Goal: Transaction & Acquisition: Purchase product/service

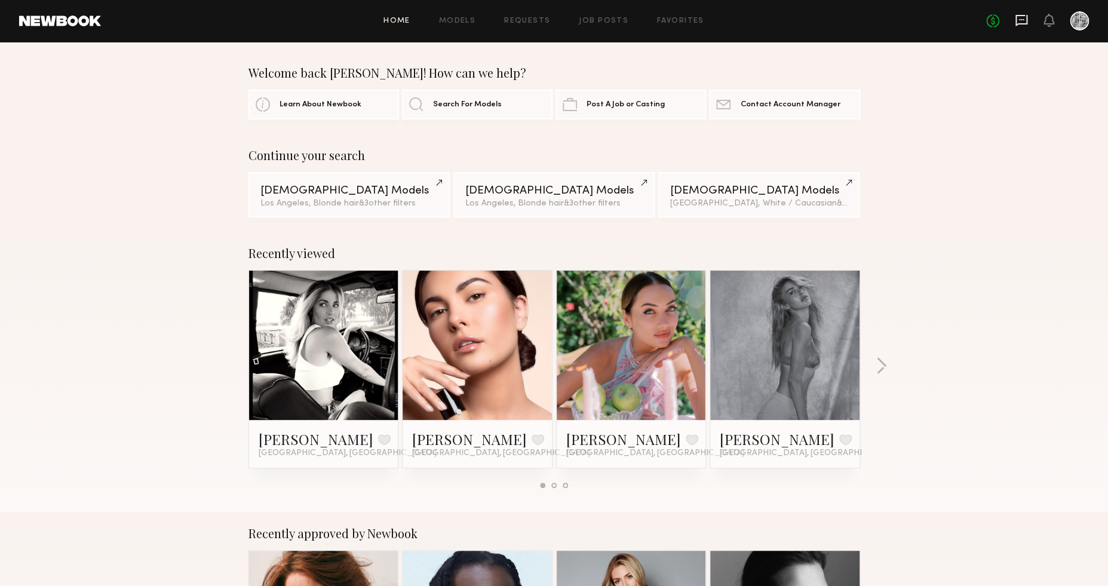
click at [1026, 17] on icon at bounding box center [1022, 20] width 12 height 11
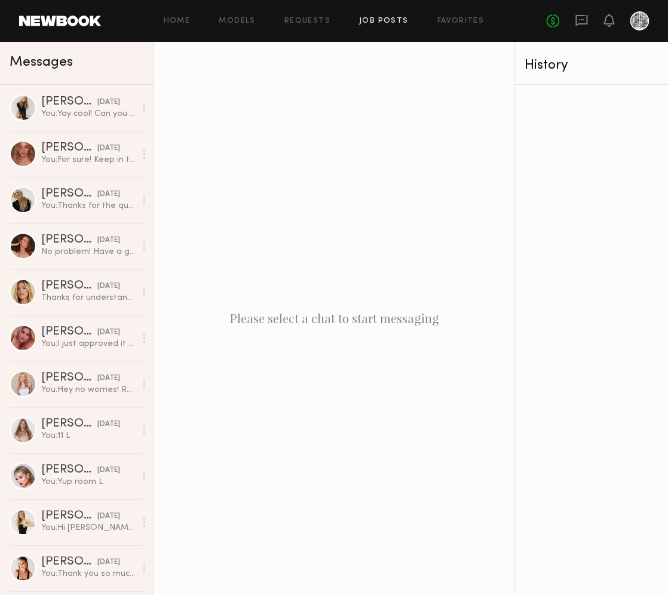
click at [375, 20] on link "Job Posts" at bounding box center [384, 21] width 50 height 8
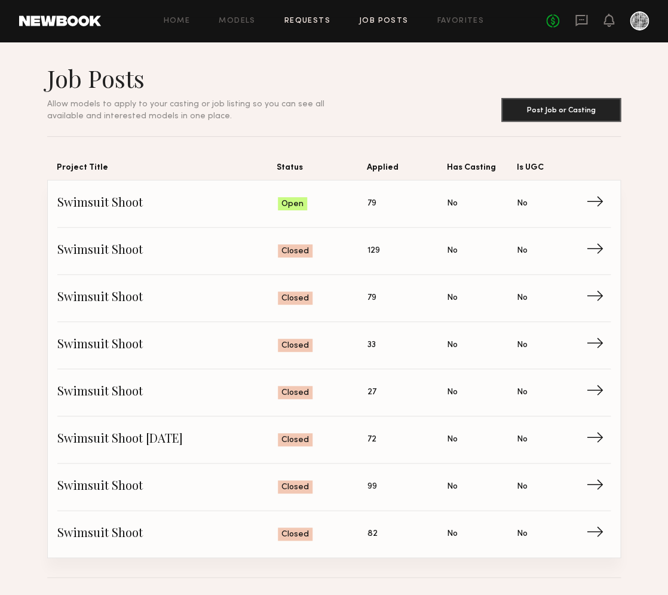
click at [312, 17] on link "Requests" at bounding box center [307, 21] width 46 height 8
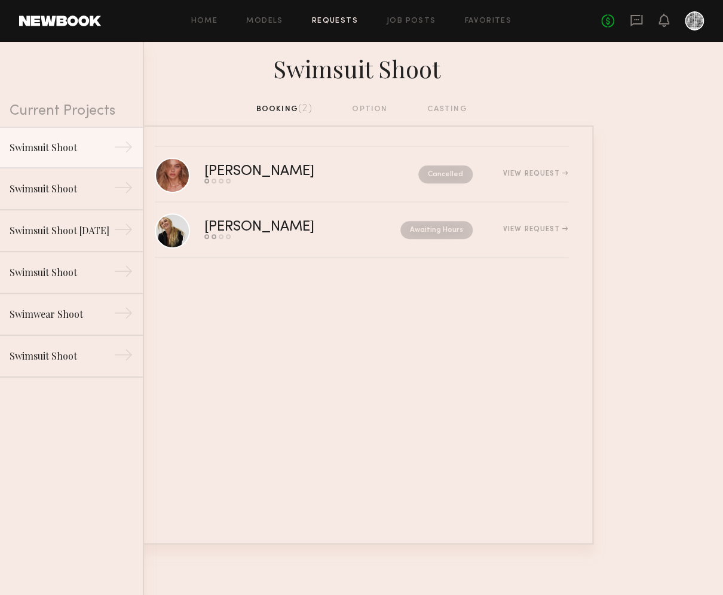
click at [406, 26] on div "Home Models Requests Job Posts Favorites Sign Out No fees up to $5,000" at bounding box center [402, 20] width 603 height 19
click at [407, 21] on link "Job Posts" at bounding box center [412, 21] width 50 height 8
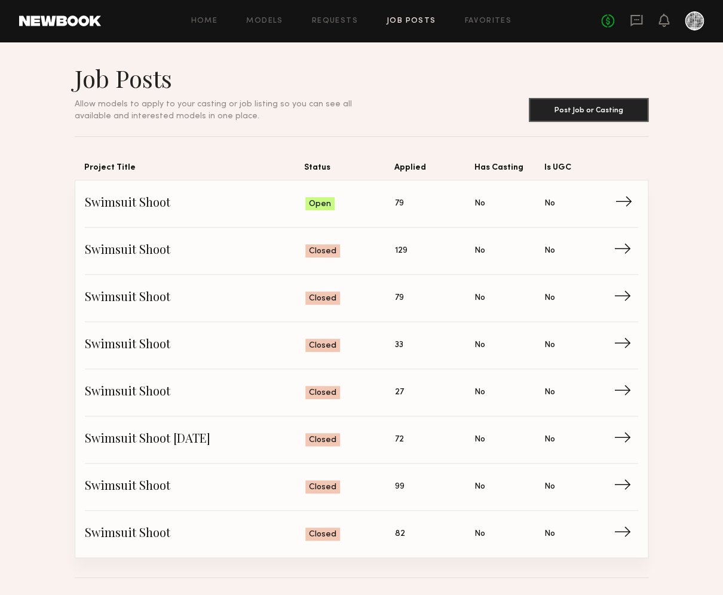
click at [412, 192] on link "Swimsuit Shoot Status: Open Applied: 79 Has Casting: No Is UGC: No →" at bounding box center [361, 203] width 553 height 47
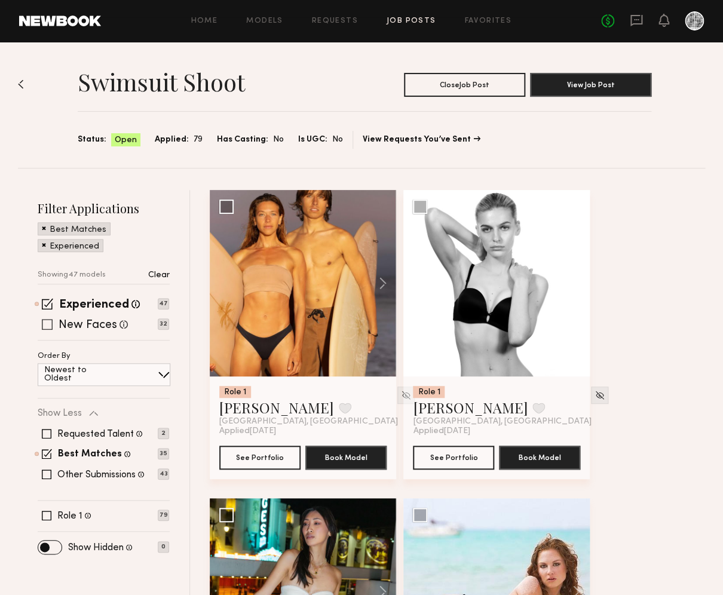
click at [39, 324] on div "New Faces Talent we've deemed to be in the early stages of their professional c…" at bounding box center [103, 325] width 131 height 10
click at [45, 324] on span at bounding box center [47, 324] width 11 height 11
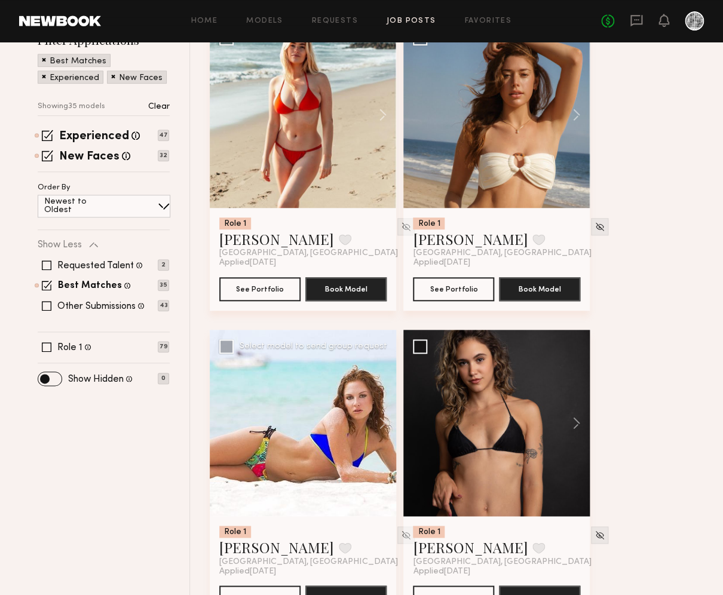
scroll to position [169, 0]
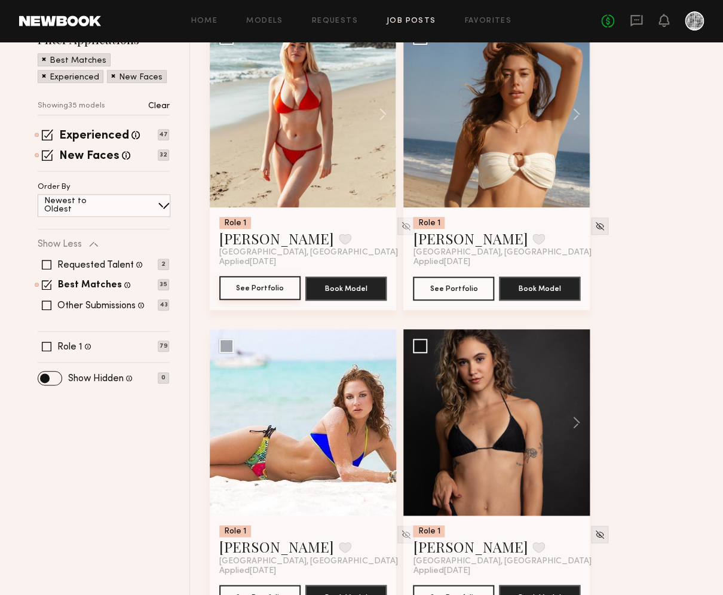
click at [281, 295] on button "See Portfolio" at bounding box center [259, 288] width 81 height 24
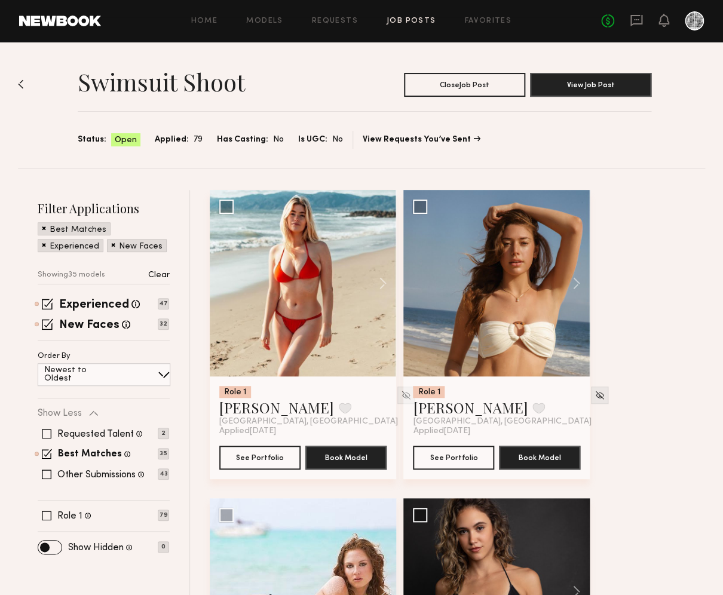
click at [645, 21] on div "No fees up to $5,000" at bounding box center [652, 20] width 103 height 19
click at [641, 21] on icon at bounding box center [636, 20] width 12 height 11
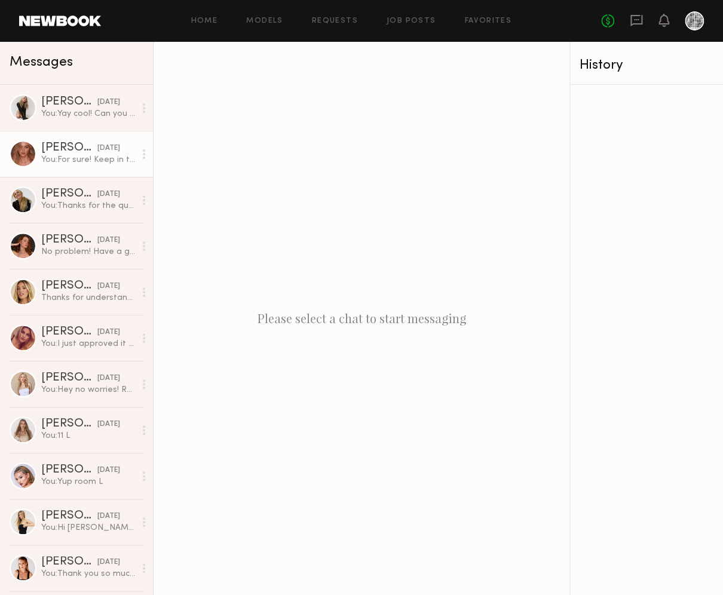
click at [53, 147] on div "Johanna C." at bounding box center [69, 148] width 56 height 12
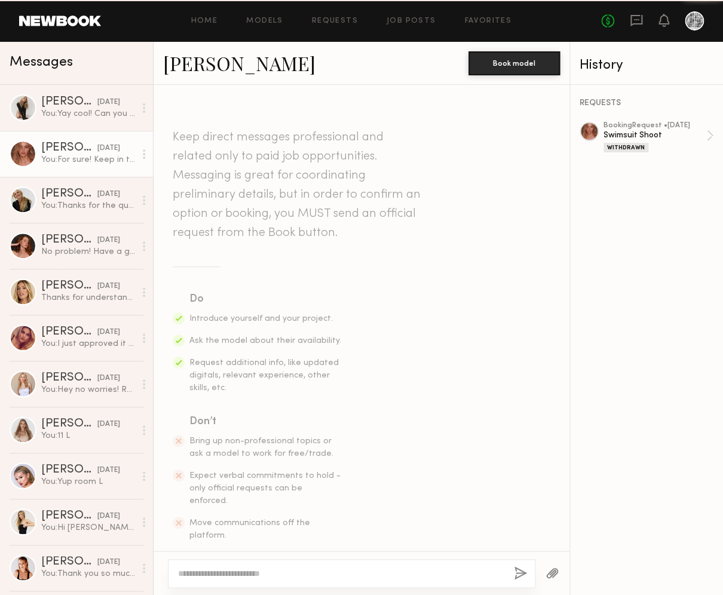
scroll to position [738, 0]
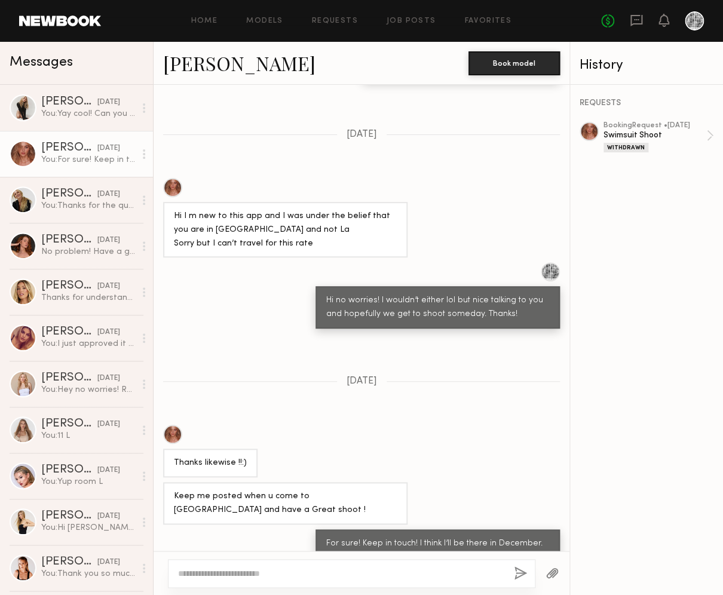
click at [170, 178] on div at bounding box center [172, 187] width 19 height 19
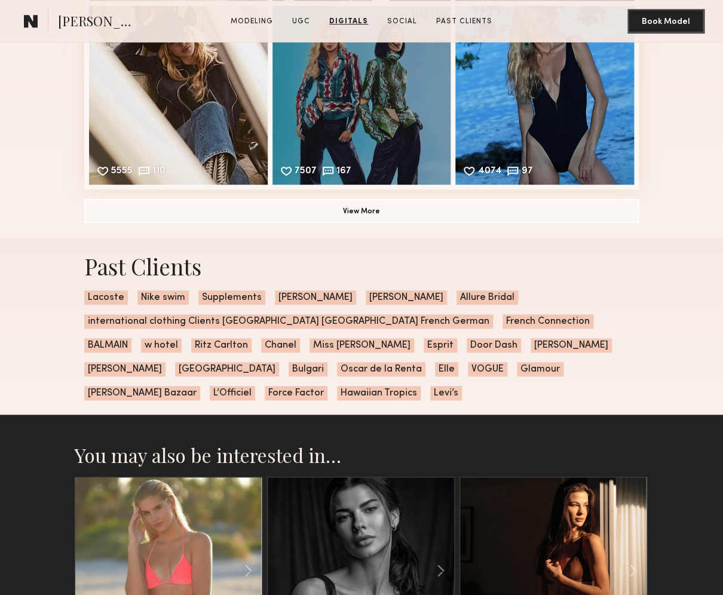
scroll to position [3102, 0]
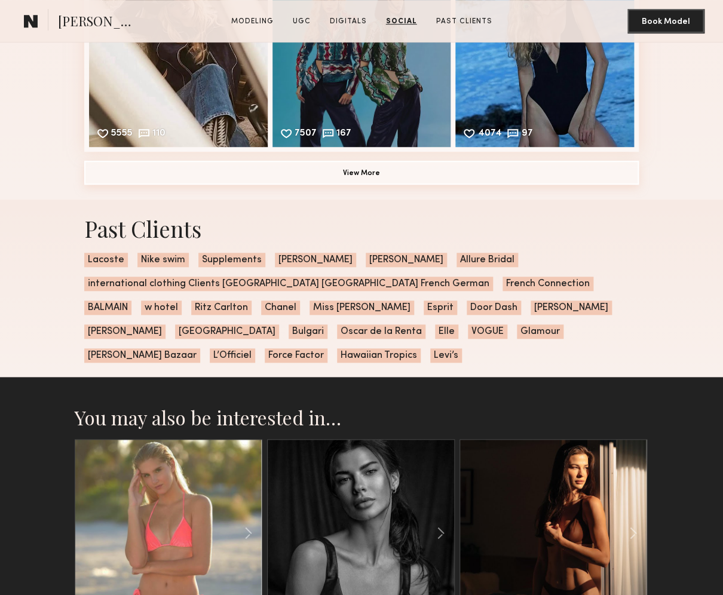
click at [351, 185] on button "View More" at bounding box center [361, 173] width 554 height 24
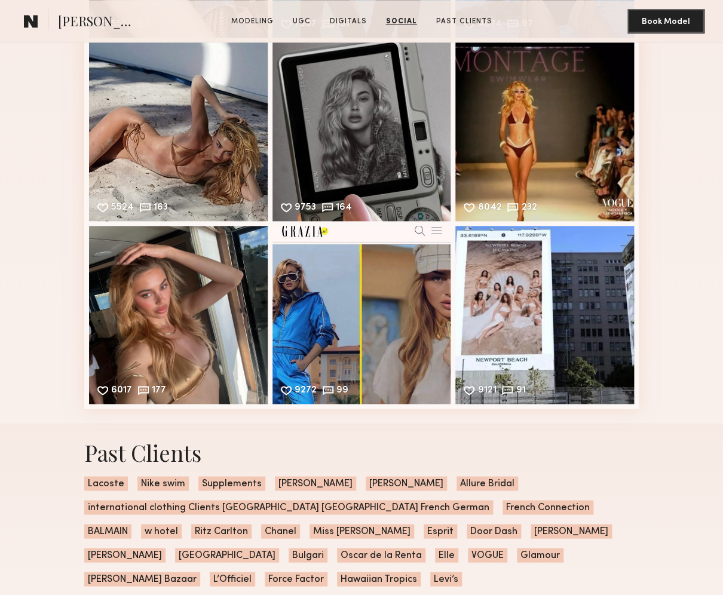
scroll to position [3212, 0]
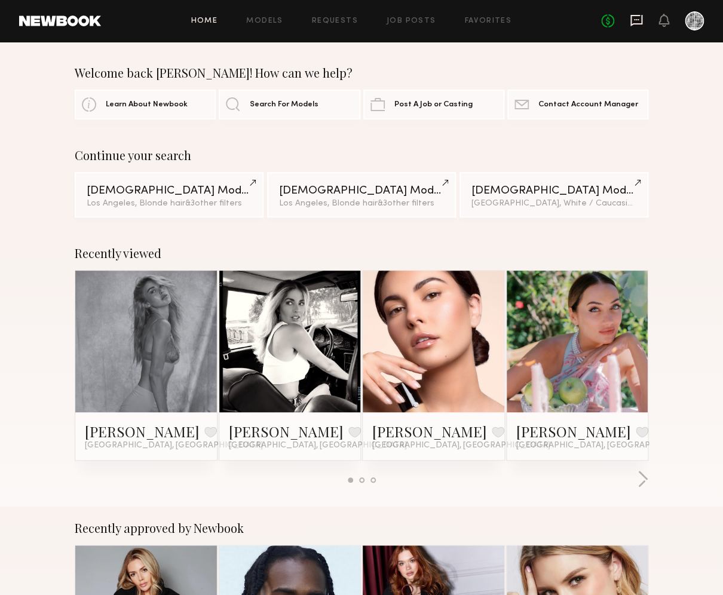
click at [639, 20] on icon at bounding box center [636, 19] width 5 height 1
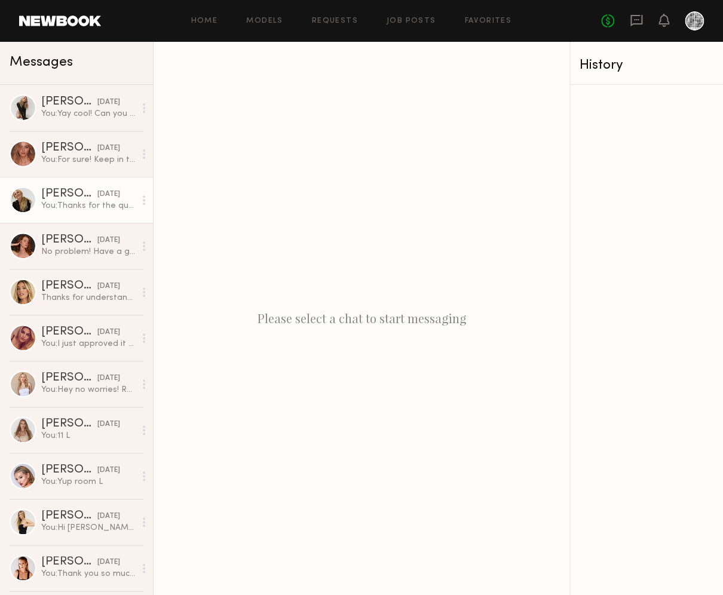
click at [52, 192] on div "Allison V." at bounding box center [69, 194] width 56 height 12
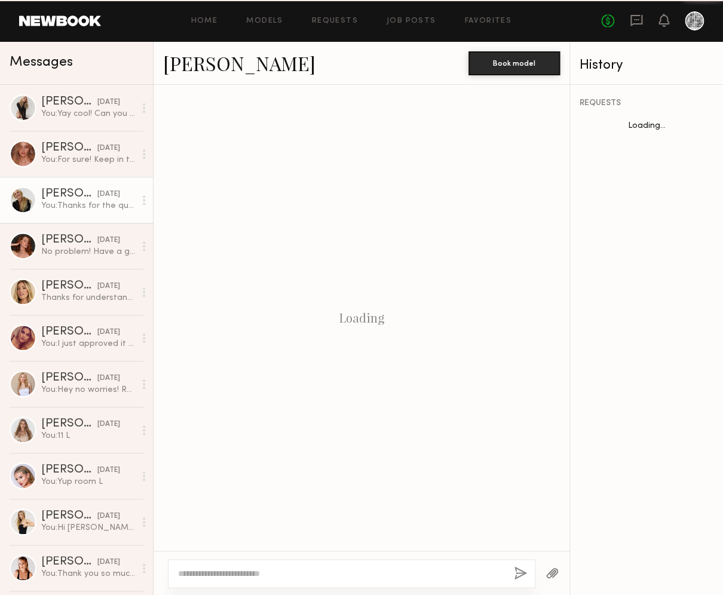
scroll to position [351, 0]
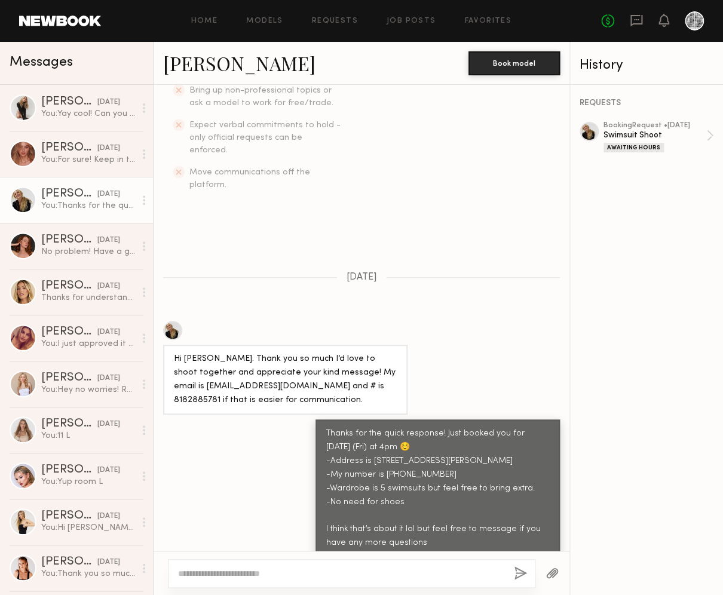
click at [587, 131] on div at bounding box center [589, 131] width 19 height 19
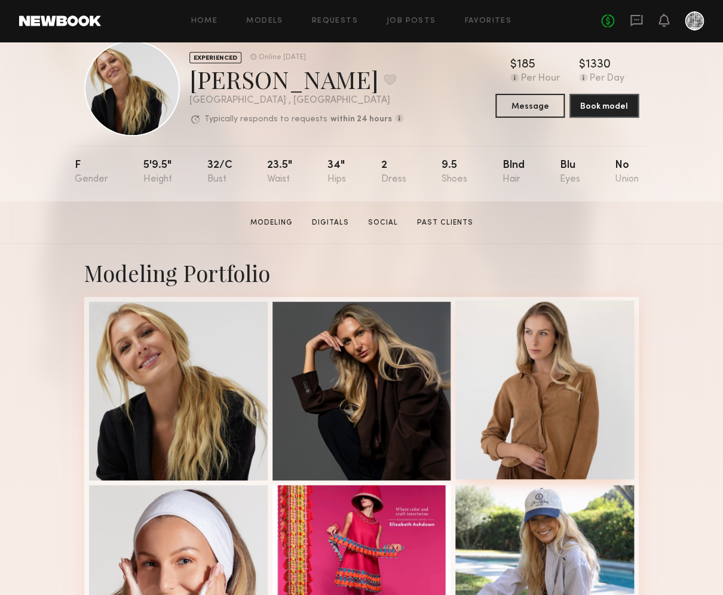
scroll to position [31, 0]
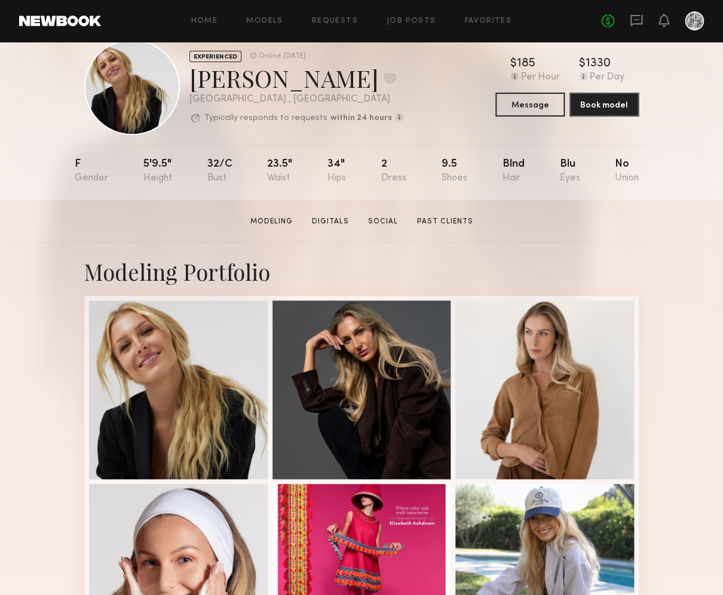
click at [457, 220] on link "Past Clients" at bounding box center [445, 221] width 66 height 11
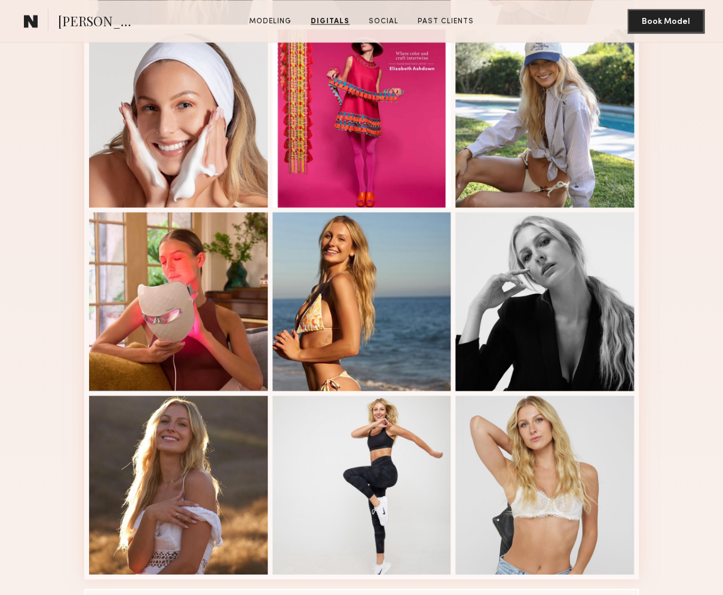
scroll to position [0, 0]
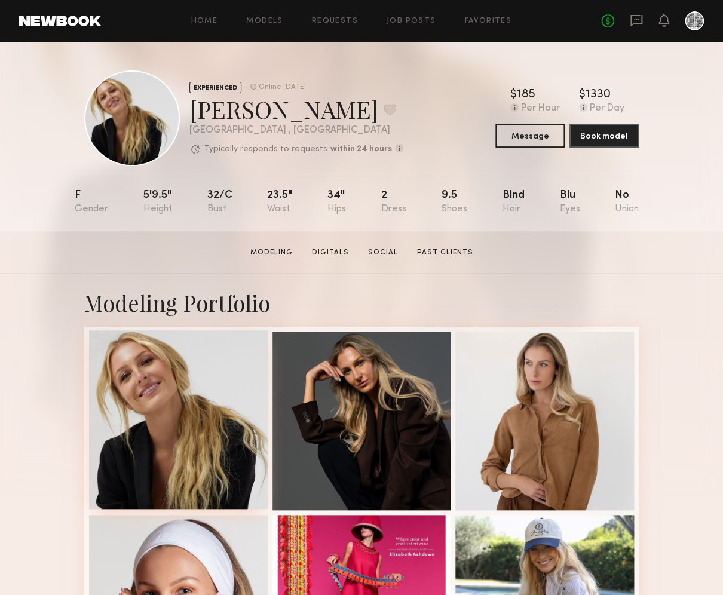
click at [157, 369] on div at bounding box center [178, 419] width 179 height 179
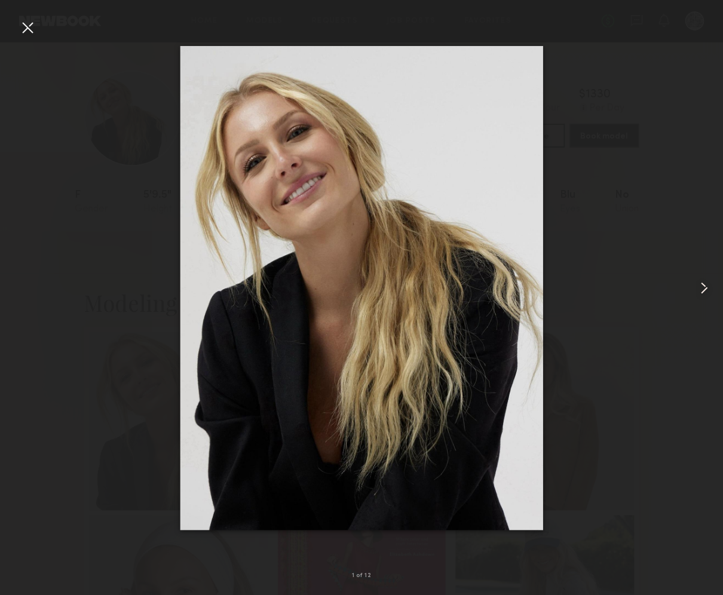
click at [702, 281] on common-icon at bounding box center [703, 287] width 19 height 19
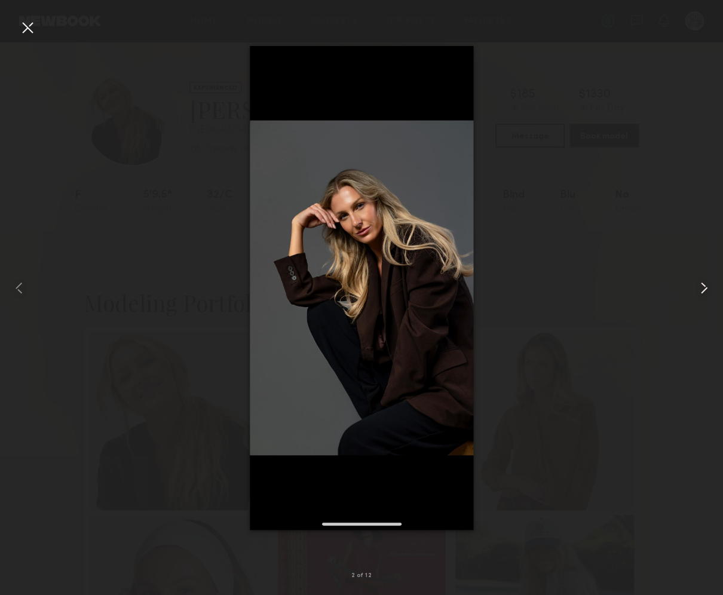
click at [702, 281] on common-icon at bounding box center [703, 287] width 19 height 19
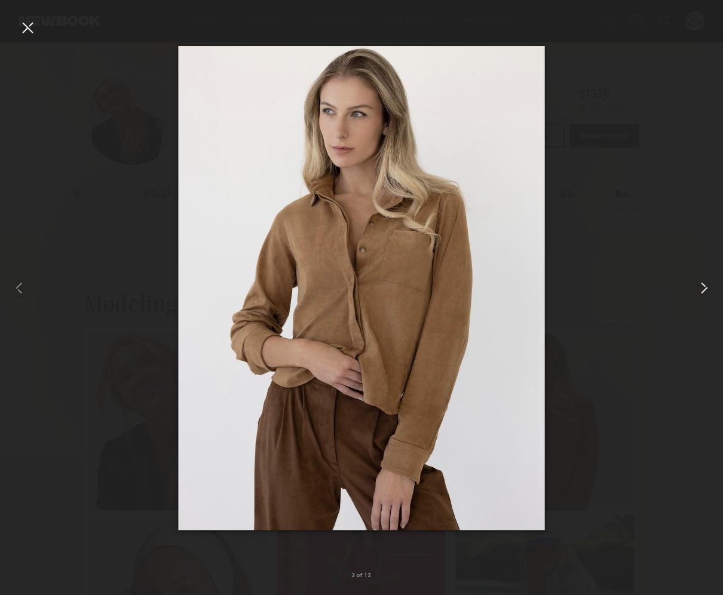
click at [702, 281] on common-icon at bounding box center [703, 287] width 19 height 19
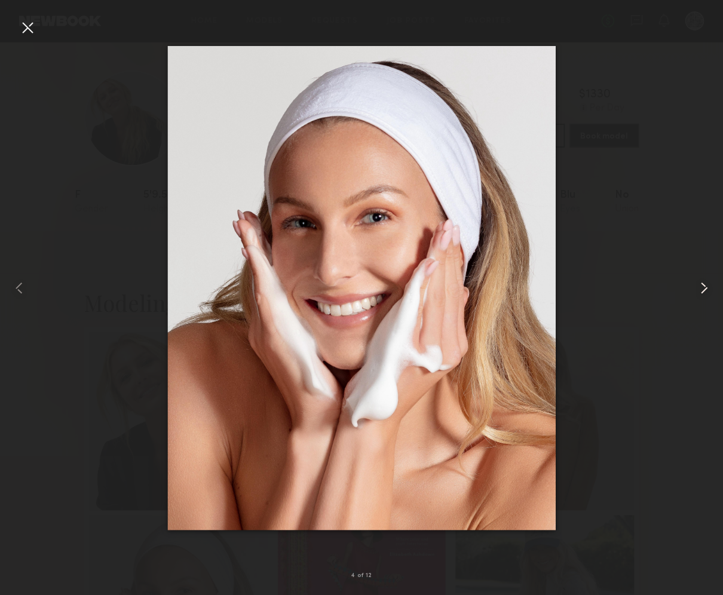
click at [702, 281] on common-icon at bounding box center [703, 287] width 19 height 19
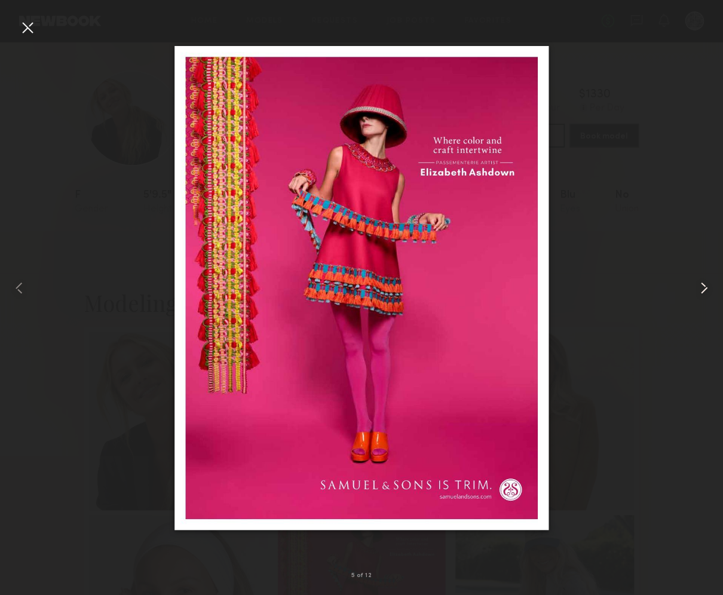
click at [702, 281] on common-icon at bounding box center [703, 287] width 19 height 19
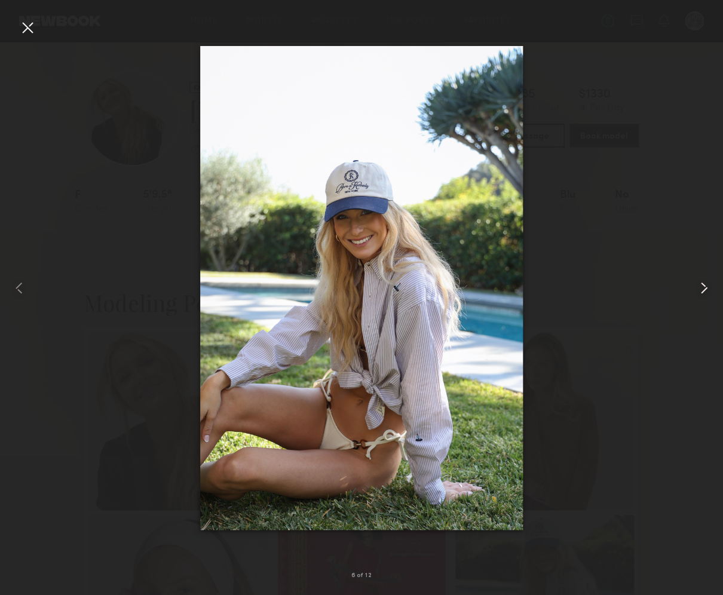
click at [702, 281] on common-icon at bounding box center [703, 287] width 19 height 19
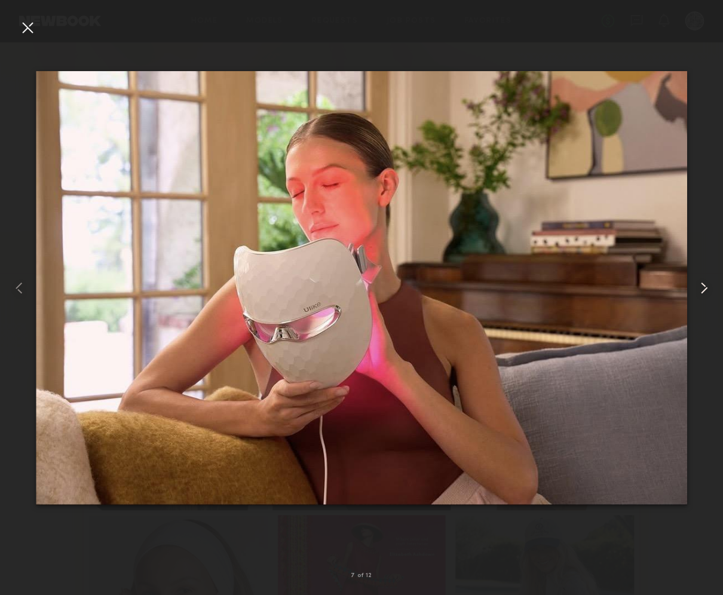
click at [702, 281] on common-icon at bounding box center [703, 287] width 19 height 19
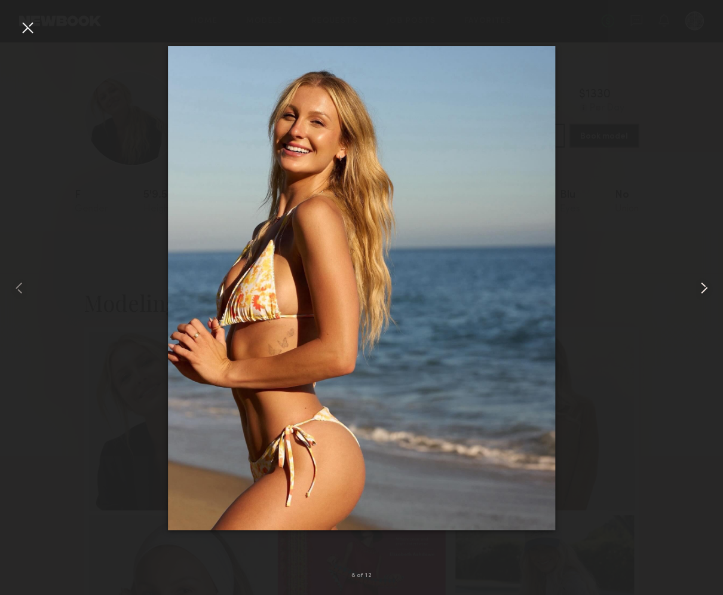
click at [702, 281] on common-icon at bounding box center [703, 287] width 19 height 19
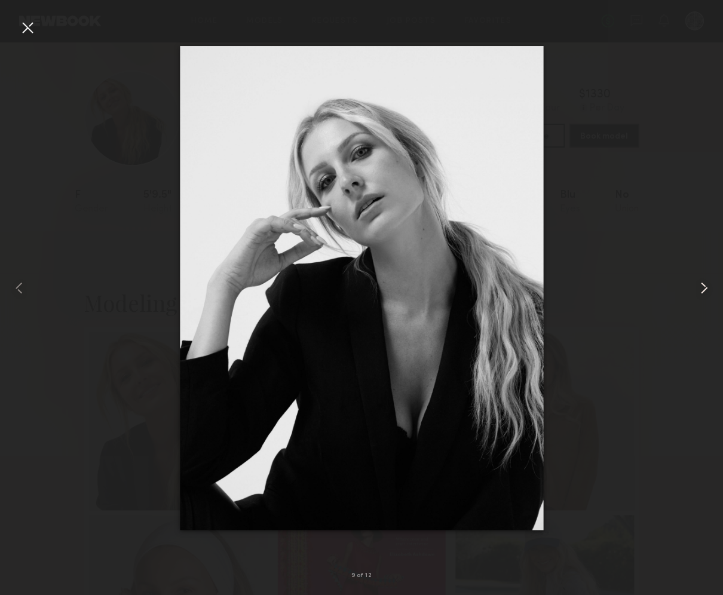
click at [702, 281] on common-icon at bounding box center [703, 287] width 19 height 19
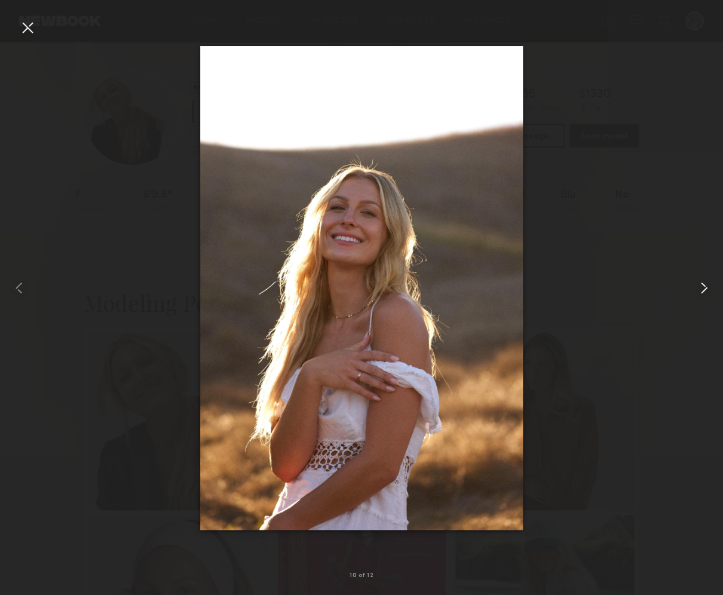
click at [702, 281] on common-icon at bounding box center [703, 287] width 19 height 19
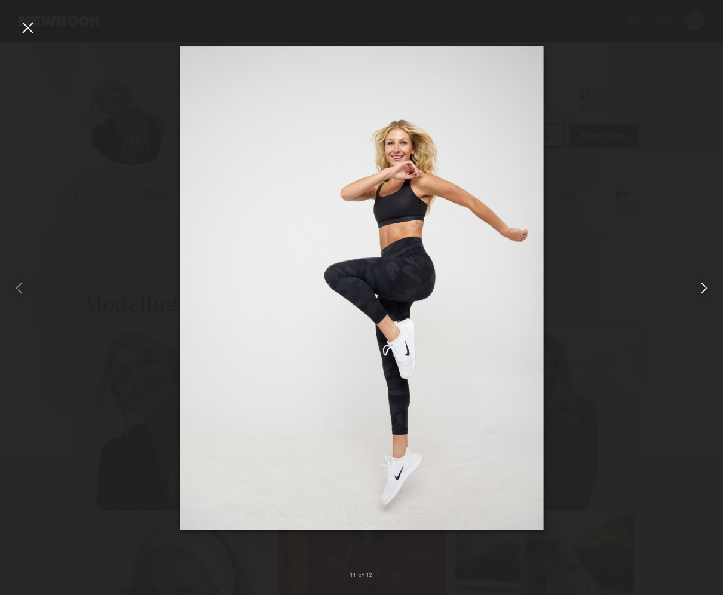
click at [702, 281] on common-icon at bounding box center [703, 287] width 19 height 19
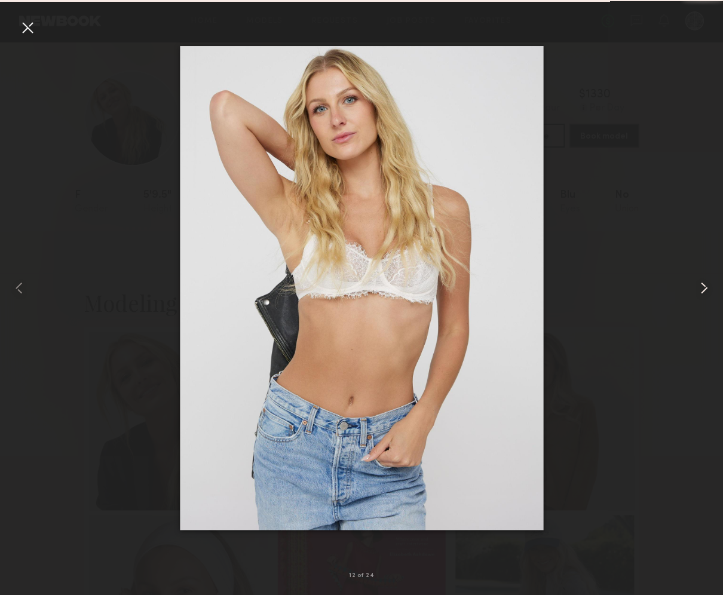
click at [702, 281] on common-icon at bounding box center [703, 287] width 19 height 19
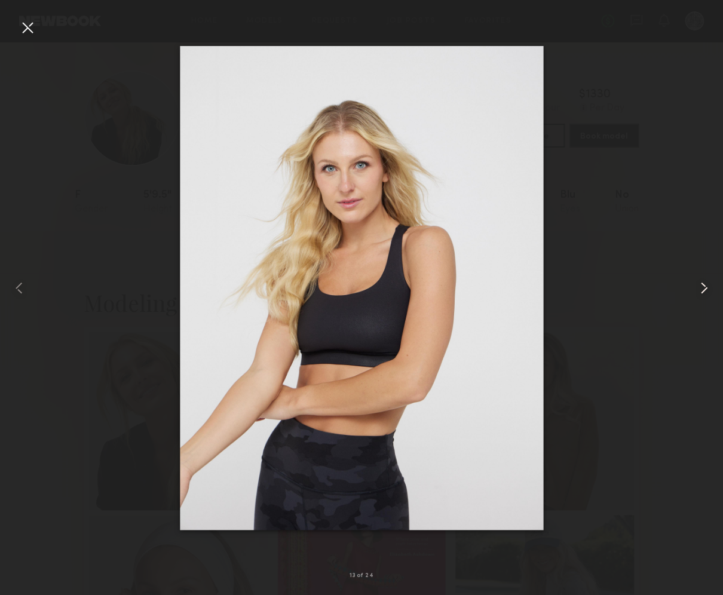
click at [702, 281] on common-icon at bounding box center [703, 287] width 19 height 19
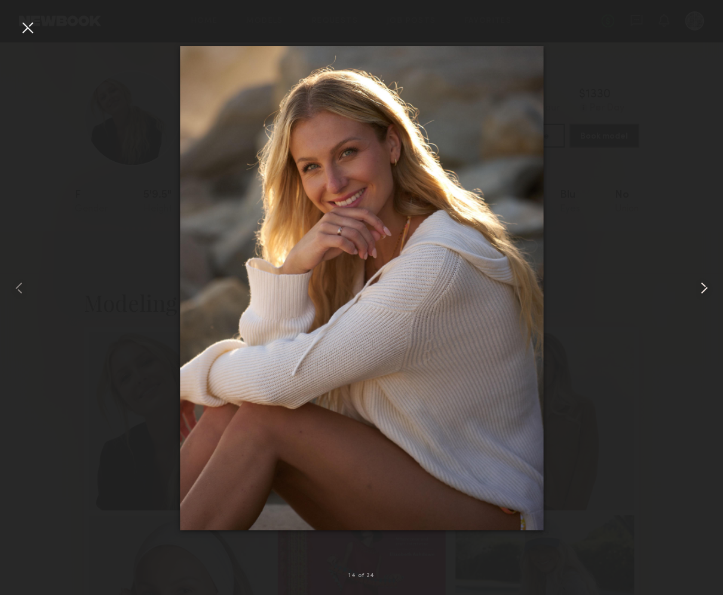
click at [702, 281] on common-icon at bounding box center [703, 287] width 19 height 19
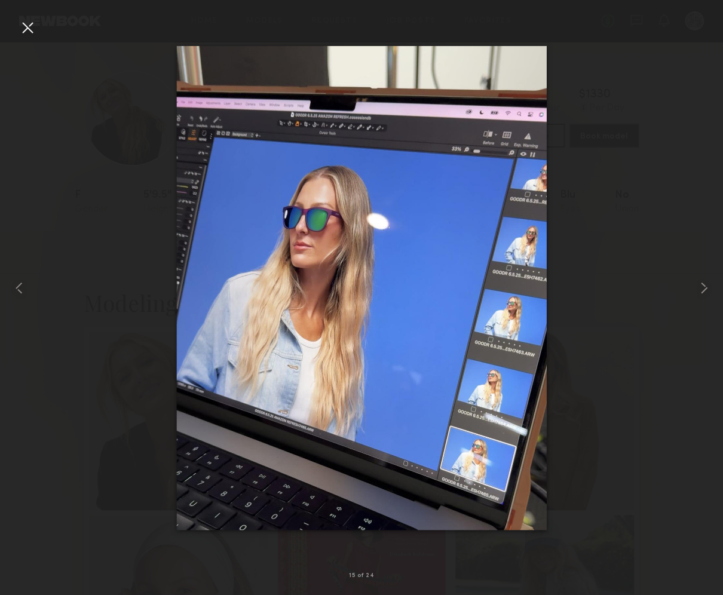
click at [25, 24] on div at bounding box center [27, 27] width 19 height 19
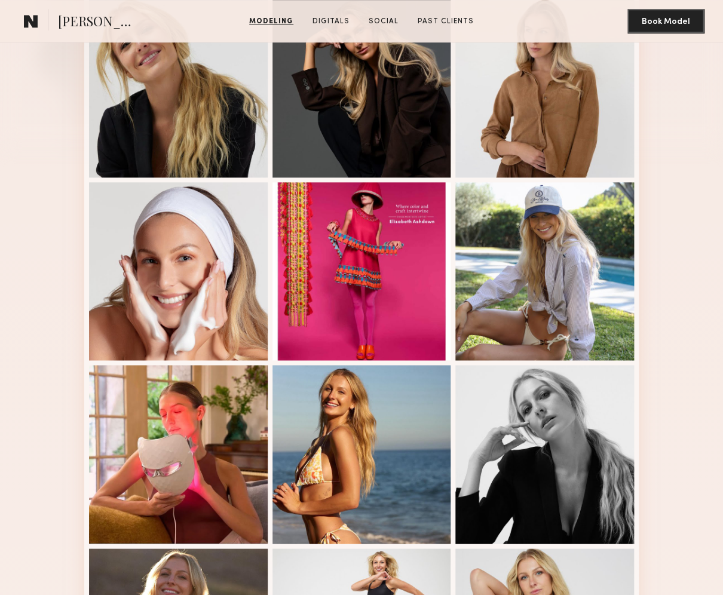
scroll to position [1099, 0]
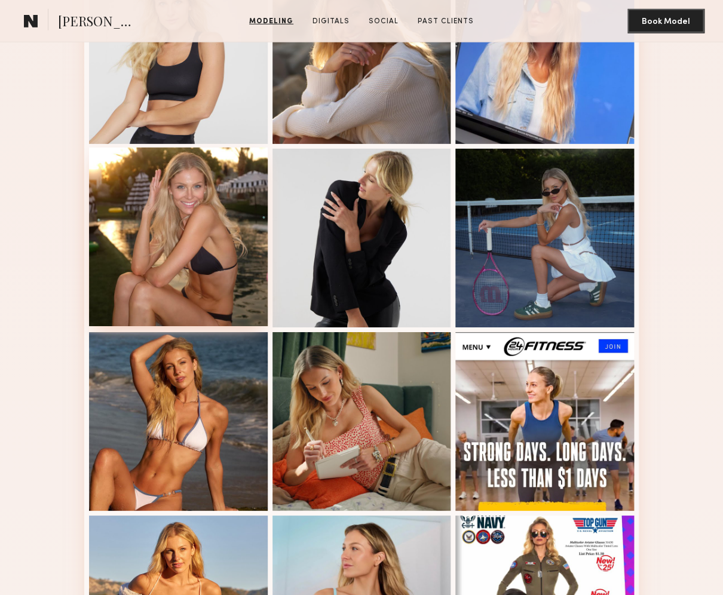
click at [173, 233] on div at bounding box center [178, 237] width 179 height 179
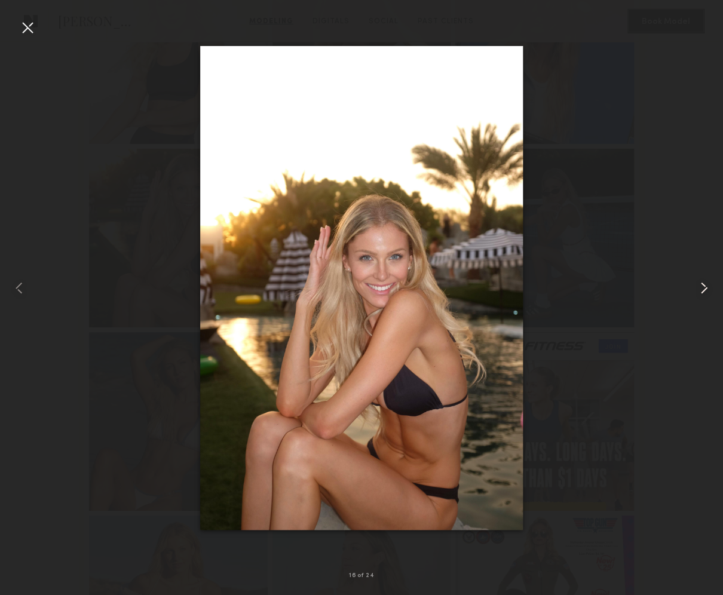
click at [705, 294] on common-icon at bounding box center [703, 287] width 19 height 19
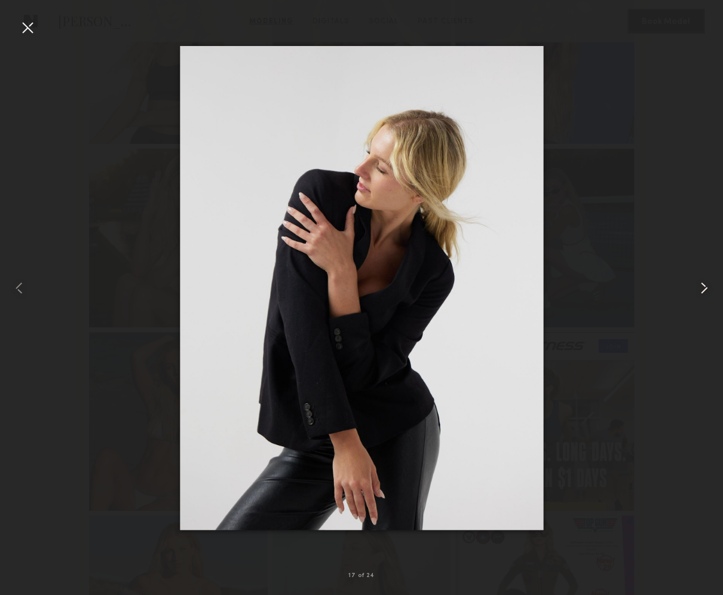
click at [705, 294] on common-icon at bounding box center [703, 287] width 19 height 19
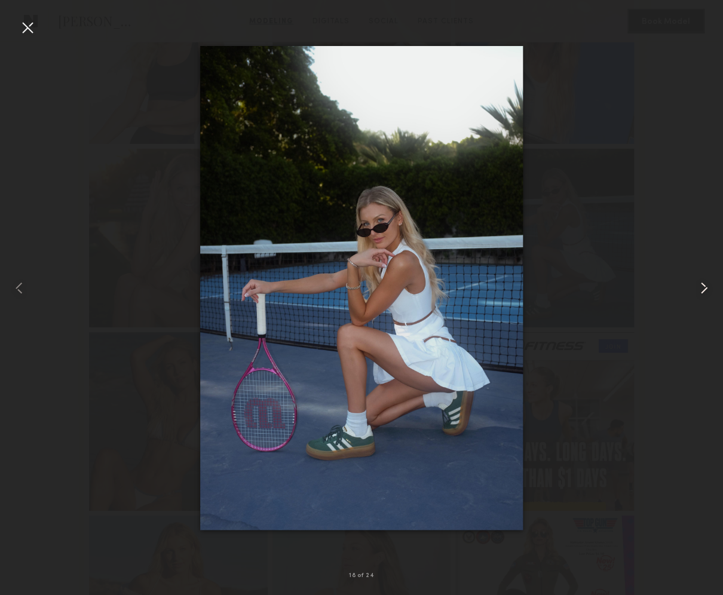
click at [705, 294] on common-icon at bounding box center [703, 287] width 19 height 19
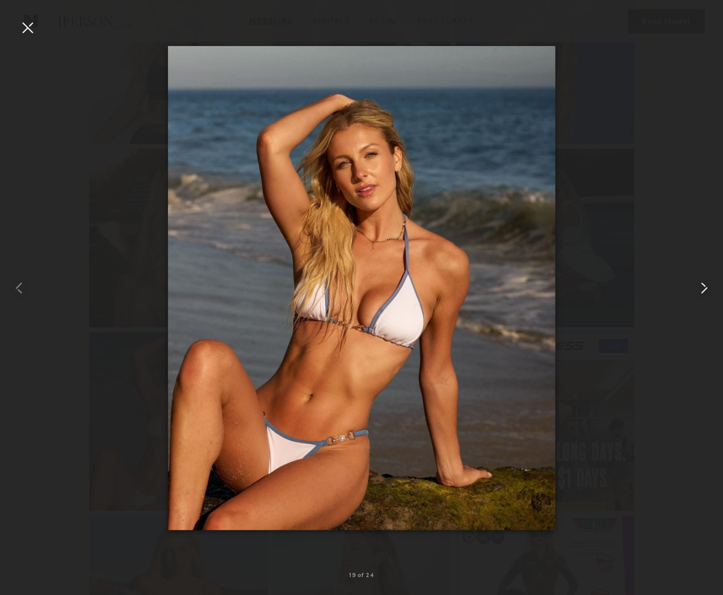
click at [705, 294] on common-icon at bounding box center [703, 287] width 19 height 19
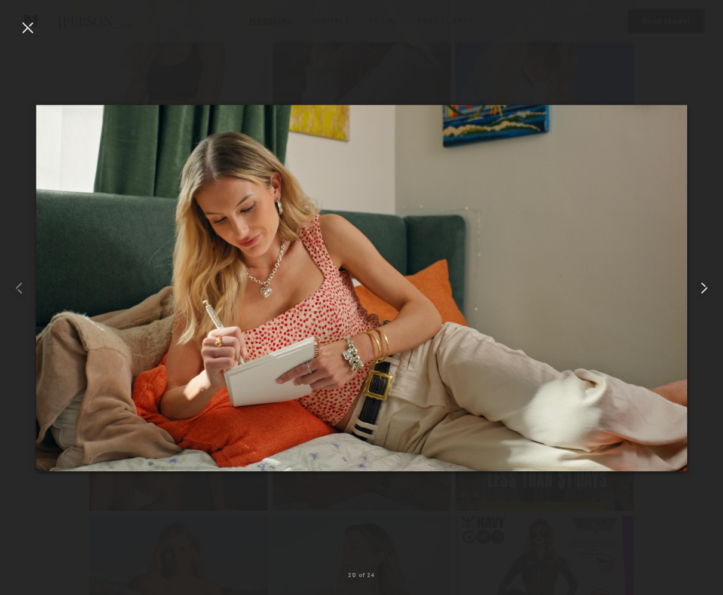
click at [705, 294] on common-icon at bounding box center [703, 287] width 19 height 19
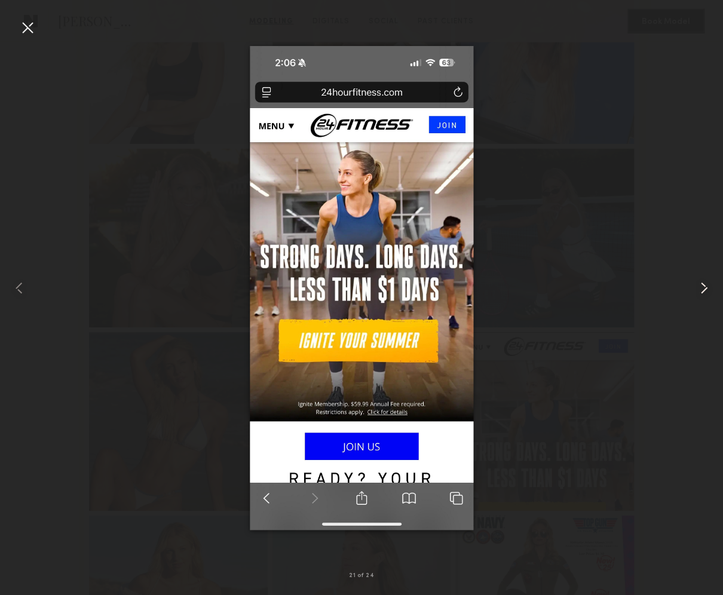
click at [705, 294] on common-icon at bounding box center [703, 287] width 19 height 19
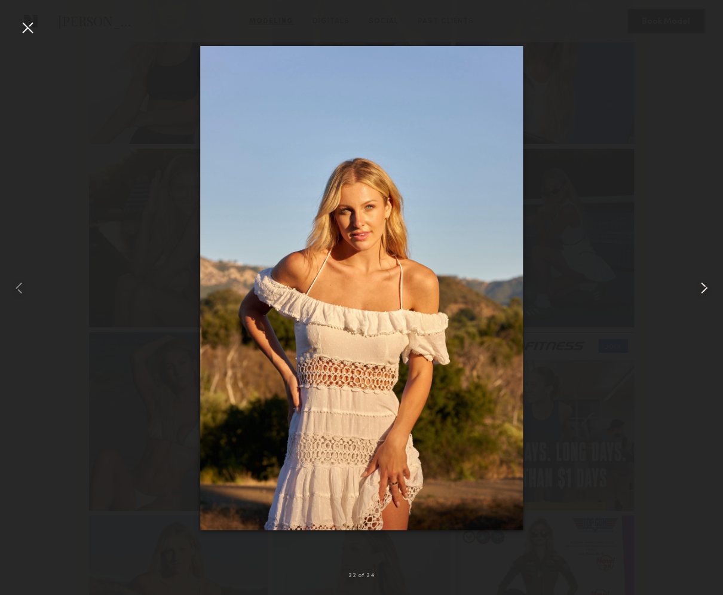
click at [705, 294] on common-icon at bounding box center [703, 287] width 19 height 19
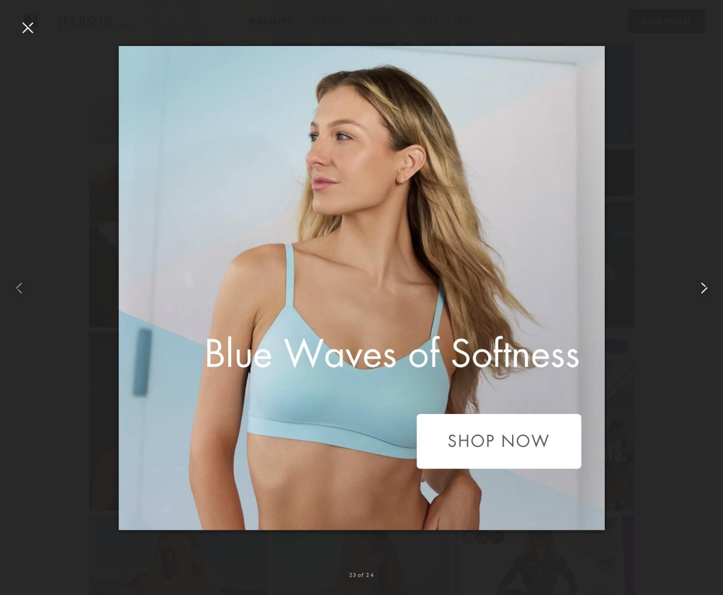
click at [705, 294] on common-icon at bounding box center [703, 287] width 19 height 19
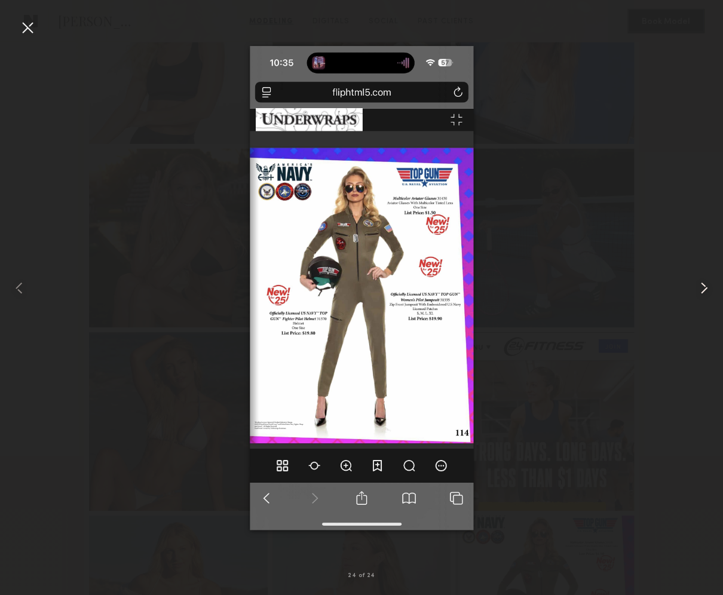
click at [705, 294] on common-icon at bounding box center [703, 287] width 19 height 19
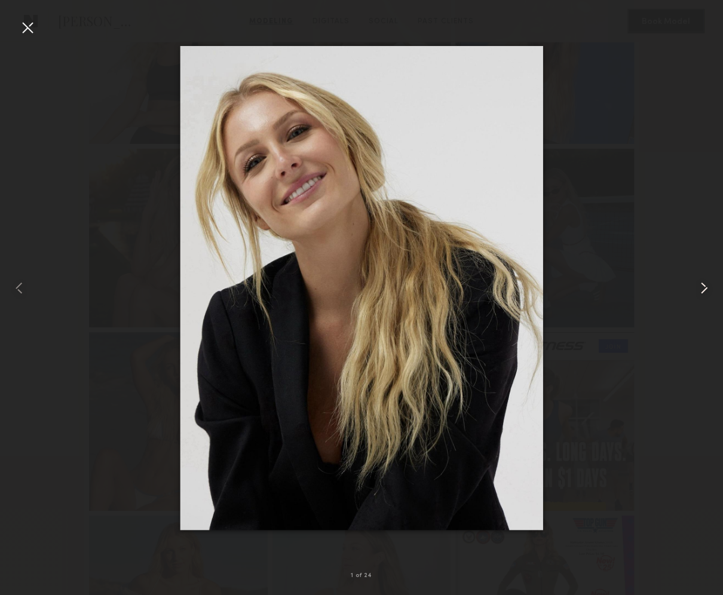
click at [705, 294] on common-icon at bounding box center [703, 287] width 19 height 19
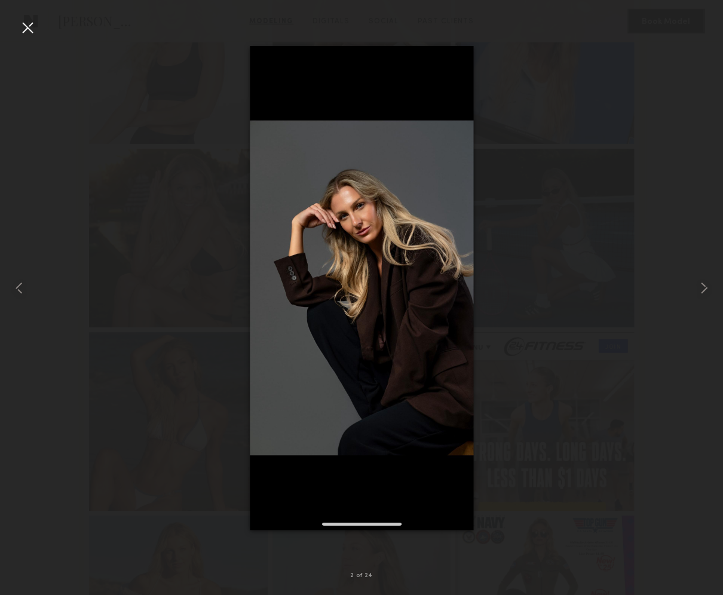
click at [27, 26] on div at bounding box center [27, 27] width 19 height 19
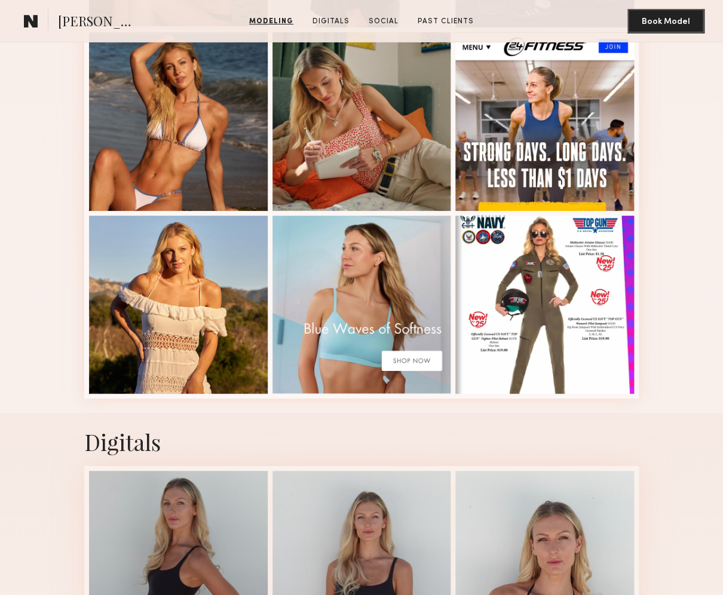
scroll to position [1723, 0]
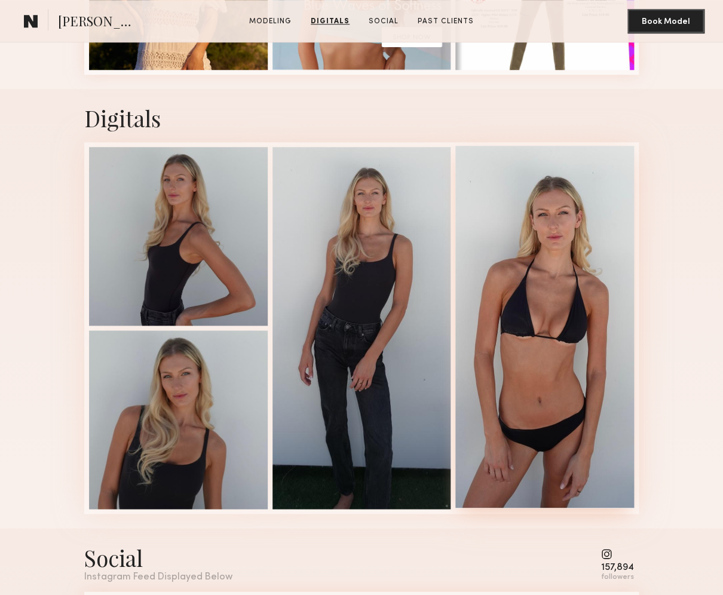
click at [517, 304] on div at bounding box center [544, 326] width 179 height 361
